Goal: Register for event/course

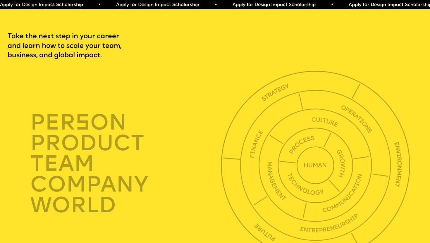
scroll to position [1470, 0]
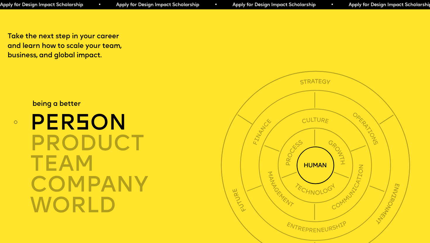
click at [321, 146] on img at bounding box center [315, 165] width 38 height 38
click at [310, 153] on img at bounding box center [315, 165] width 38 height 38
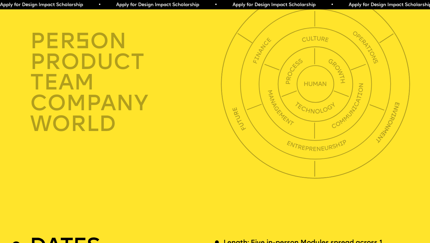
scroll to position [1650, 0]
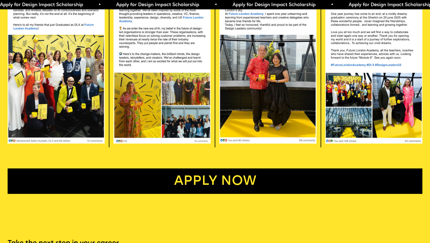
click at [219, 182] on link "Apply now" at bounding box center [215, 181] width 415 height 26
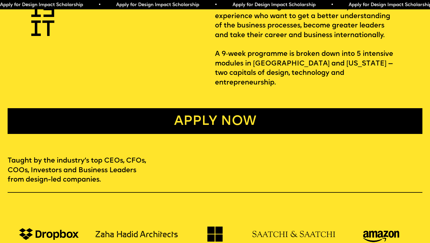
scroll to position [114, 0]
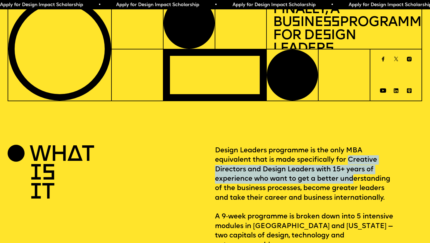
drag, startPoint x: 350, startPoint y: 160, endPoint x: 354, endPoint y: 182, distance: 22.9
click at [355, 182] on p "Design Leaders programme is the only MBA equivalent that is made specifically f…" at bounding box center [318, 198] width 207 height 104
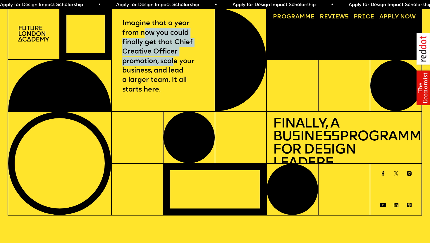
drag, startPoint x: 146, startPoint y: 32, endPoint x: 174, endPoint y: 66, distance: 43.4
click at [175, 65] on p "Imagine that a year from now you could finally get that Chief Creative Officer …" at bounding box center [163, 57] width 82 height 76
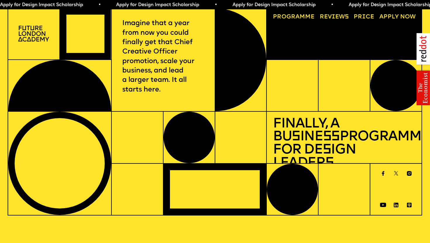
click at [176, 72] on p "Imagine that a year from now you could finally get that Chief Creative Officer …" at bounding box center [163, 57] width 82 height 76
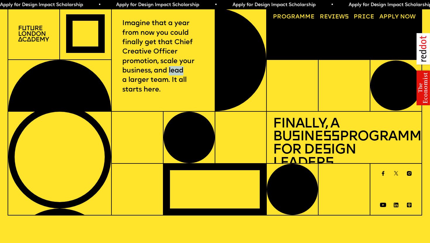
click at [176, 72] on p "Imagine that a year from now you could finally get that Chief Creative Officer …" at bounding box center [163, 57] width 82 height 76
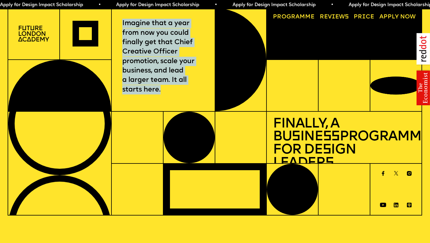
click at [176, 72] on p "Imagine that a year from now you could finally get that Chief Creative Officer …" at bounding box center [163, 57] width 82 height 76
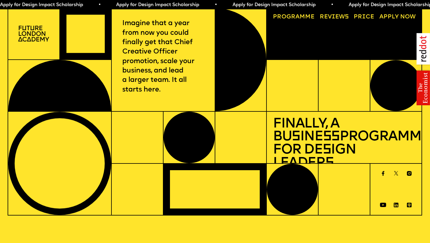
click at [292, 124] on h1 "Finally, a Bu s ine ss Programme for De s ign Leader s" at bounding box center [344, 144] width 143 height 52
click at [295, 132] on h1 "Finally, a Bu s ine ss Programme for De s ign Leader s" at bounding box center [344, 144] width 143 height 52
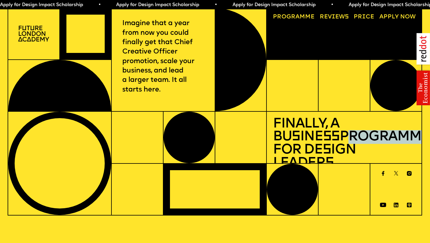
click at [295, 132] on h1 "Finally, a Bu s ine ss Programme for De s ign Leader s" at bounding box center [344, 144] width 143 height 52
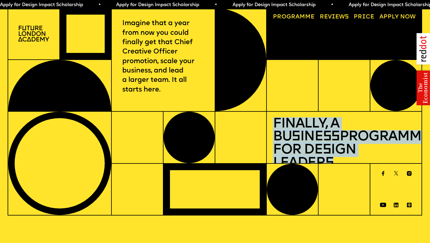
click at [295, 132] on h1 "Finally, a Bu s ine ss Programme for De s ign Leader s" at bounding box center [344, 144] width 143 height 52
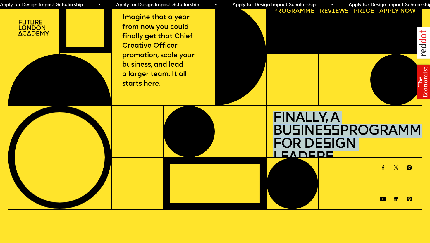
scroll to position [6, 0]
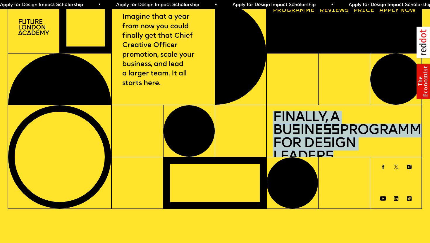
click at [260, 3] on span "Apply for Design Impact Scholarship • Apply for Design Impact Scholarship • App…" at bounding box center [283, 5] width 581 height 5
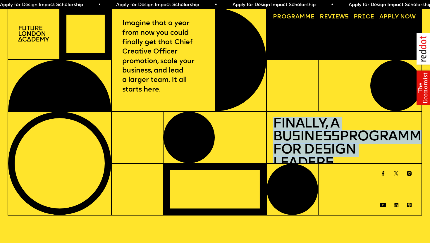
click at [299, 16] on span "a" at bounding box center [297, 17] width 4 height 6
click at [36, 29] on img at bounding box center [33, 34] width 31 height 16
click at [37, 35] on img at bounding box center [33, 34] width 31 height 16
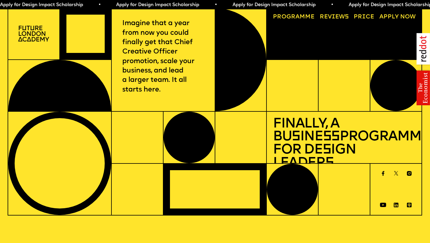
click at [88, 32] on div at bounding box center [85, 33] width 51 height 51
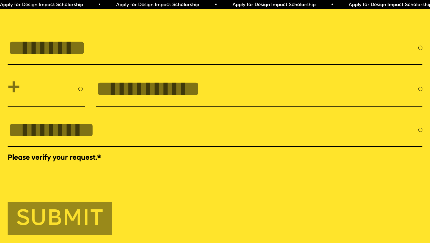
scroll to position [1991, 0]
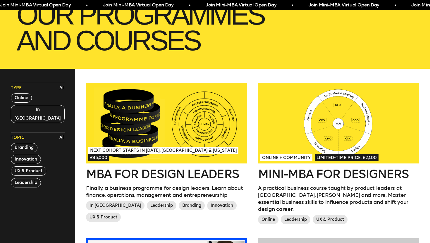
scroll to position [112, 0]
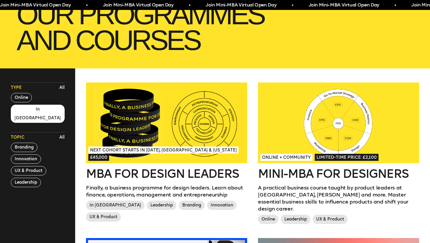
click at [32, 110] on button "In London" at bounding box center [38, 114] width 54 height 18
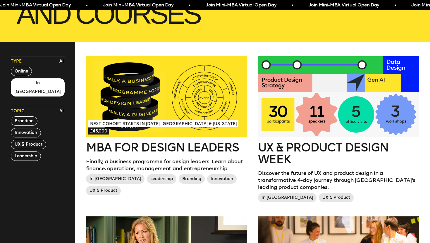
scroll to position [139, 0]
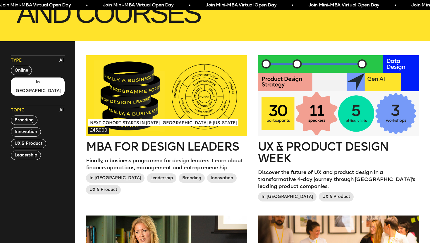
click at [295, 178] on p "Discover the future of UX and product design in a transformative 4-day journey …" at bounding box center [338, 179] width 161 height 21
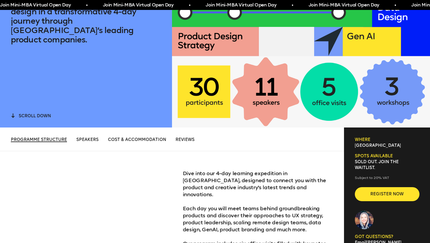
scroll to position [117, 0]
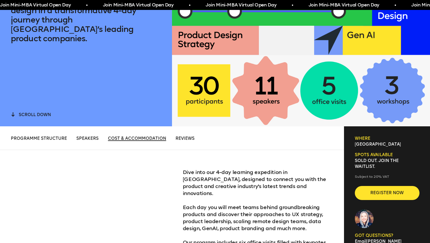
click at [143, 137] on span "Cost & Accommodation" at bounding box center [137, 138] width 58 height 5
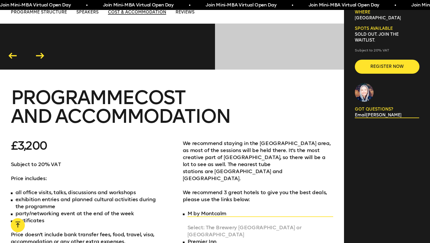
scroll to position [2056, 0]
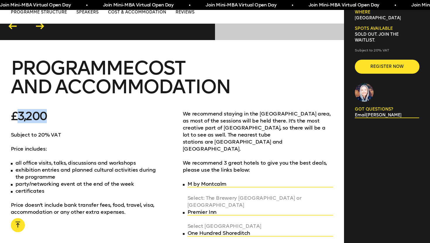
drag, startPoint x: 20, startPoint y: 83, endPoint x: 96, endPoint y: 87, distance: 76.1
click at [96, 110] on div "£3,200 Subject to 20% VAT Price includes: all office visits, talks, discussions…" at bounding box center [86, 183] width 151 height 147
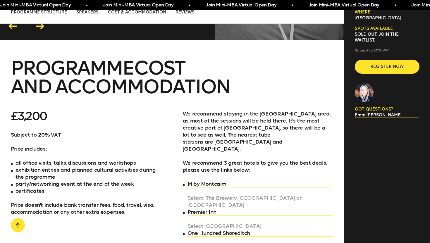
drag, startPoint x: 28, startPoint y: 131, endPoint x: 38, endPoint y: 136, distance: 11.0
click at [38, 166] on li "exhibition entries and planned cultural activities during the programme" at bounding box center [86, 173] width 151 height 14
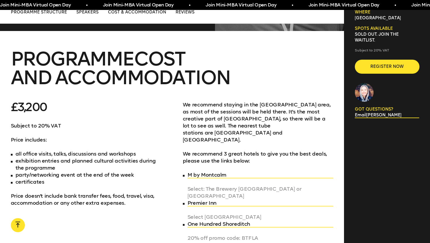
scroll to position [2065, 0]
click at [198, 220] on link "One Hundred Shoreditch" at bounding box center [260, 223] width 146 height 7
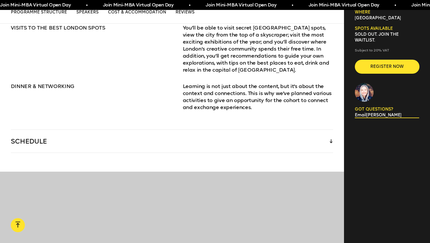
scroll to position [811, 0]
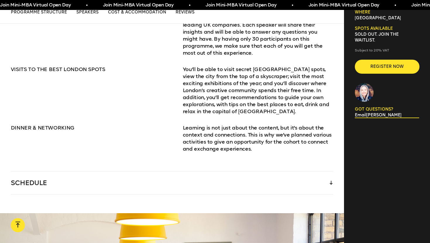
click at [127, 171] on div "SCHEDULE" at bounding box center [172, 182] width 322 height 23
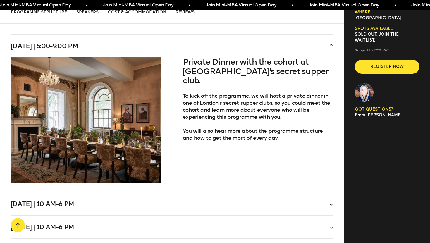
scroll to position [1301, 0]
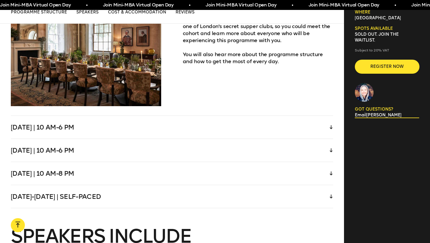
click at [125, 116] on div "Wednesday | 10 am-6 pm" at bounding box center [172, 127] width 322 height 23
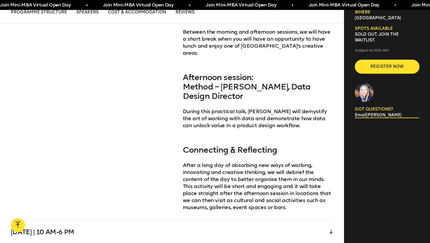
scroll to position [1607, 0]
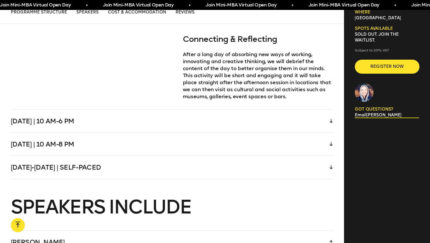
click at [108, 110] on div "Thursday | 10 am-6 pm" at bounding box center [172, 121] width 322 height 23
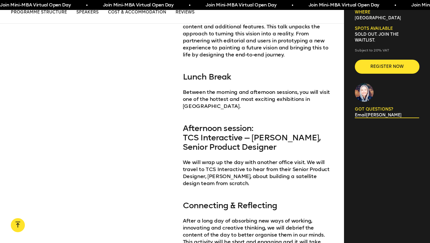
scroll to position [1507, 0]
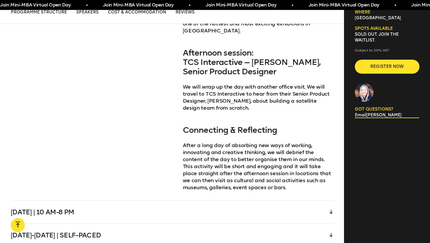
click at [72, 201] on div "Friday | 10 am-8 pm" at bounding box center [172, 212] width 322 height 23
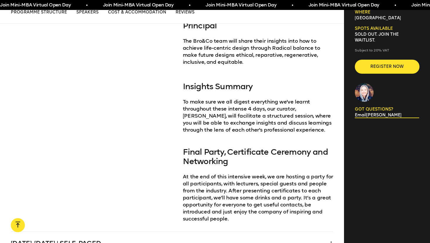
scroll to position [1544, 0]
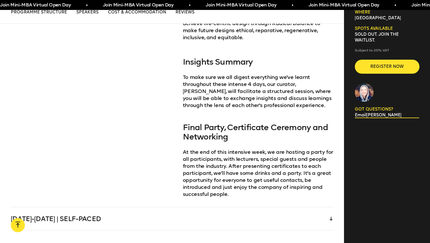
click at [156, 207] on div "Saturday-Sunday | Self-paced" at bounding box center [172, 218] width 322 height 23
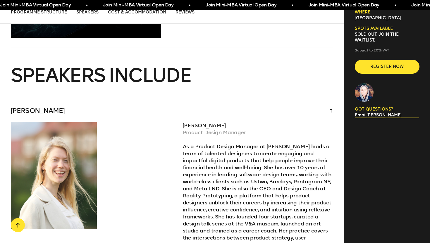
scroll to position [1435, 0]
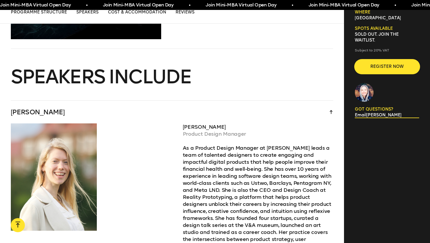
click at [368, 68] on span "Register now" at bounding box center [387, 67] width 46 height 6
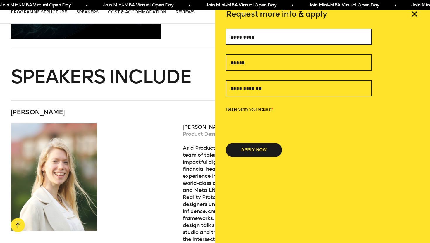
click at [319, 37] on input "text" at bounding box center [299, 37] width 146 height 16
type input "**********"
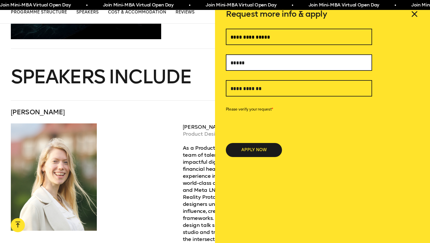
click at [282, 64] on input "text" at bounding box center [299, 62] width 146 height 16
type input "**********"
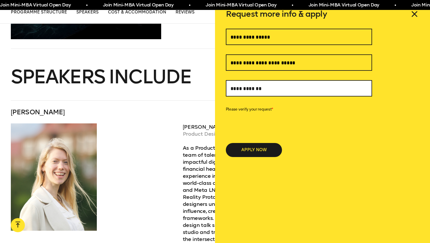
click at [248, 89] on input "text" at bounding box center [299, 88] width 146 height 16
type input "**********"
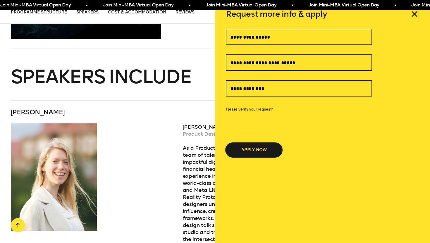
click at [252, 147] on button "APPLY NOW" at bounding box center [254, 150] width 56 height 14
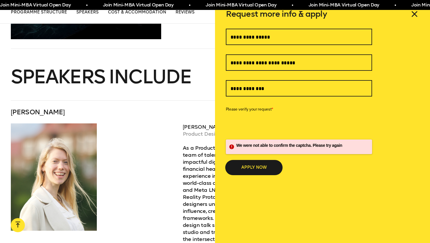
click at [243, 167] on button "APPLY NOW" at bounding box center [254, 167] width 56 height 14
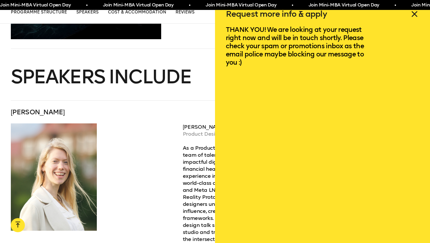
click at [415, 14] on icon at bounding box center [414, 13] width 5 height 5
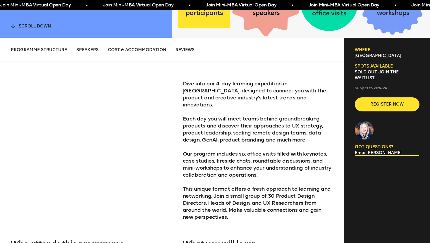
scroll to position [0, 0]
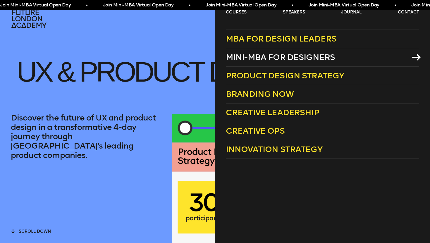
click at [254, 59] on span "Mini-MBA for Designers" at bounding box center [280, 57] width 109 height 10
